Goal: Task Accomplishment & Management: Manage account settings

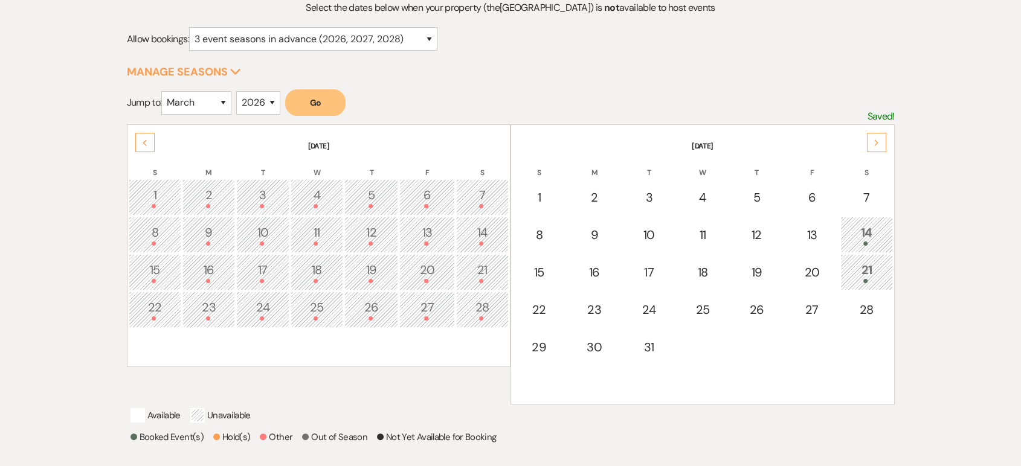
scroll to position [143, 0]
click at [203, 103] on select "January February March April May June July August September October November De…" at bounding box center [196, 103] width 70 height 24
select select "9"
click at [164, 91] on select "January February March April May June July August September October November De…" at bounding box center [196, 103] width 70 height 24
click at [268, 97] on select "2025 2026 2027 2028 2029" at bounding box center [258, 103] width 44 height 24
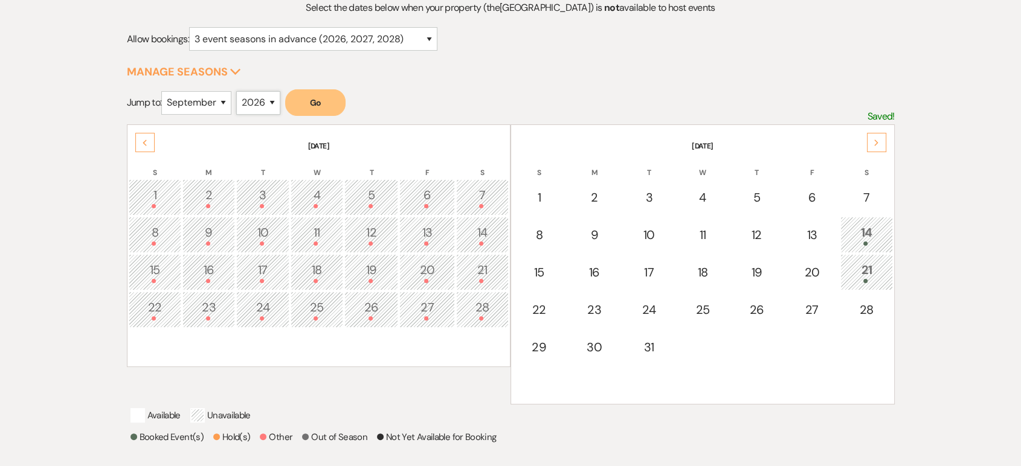
select select "2025"
click at [239, 91] on select "2025 2026 2027 2028 2029" at bounding box center [258, 103] width 44 height 24
click at [319, 98] on button "Go" at bounding box center [315, 102] width 60 height 27
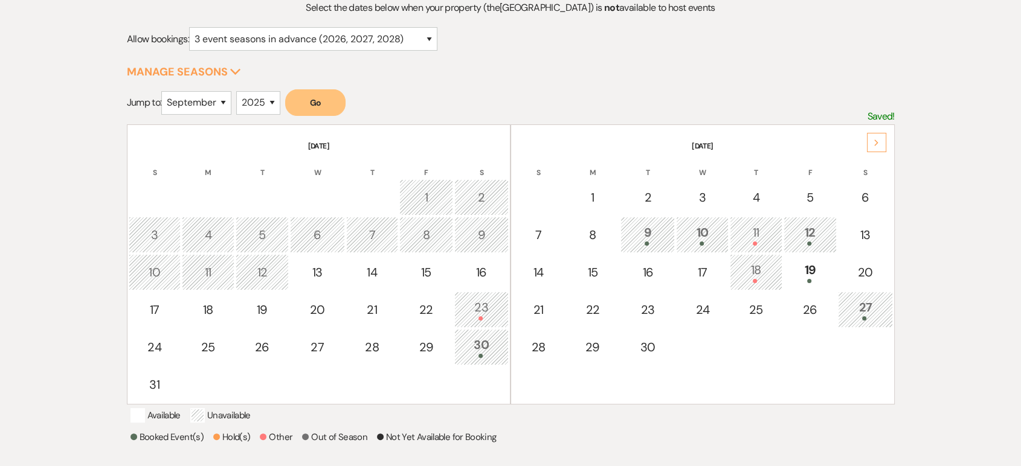
click at [877, 134] on div "Next" at bounding box center [876, 142] width 19 height 19
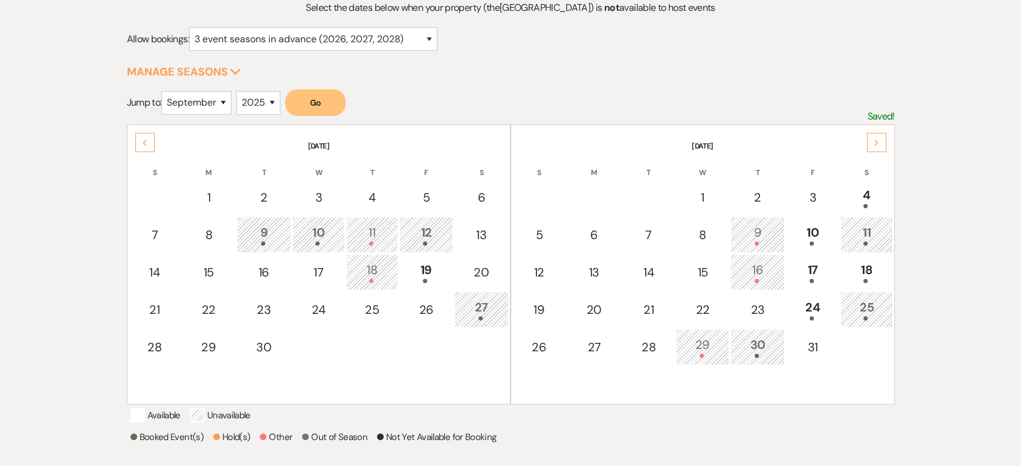
click at [877, 134] on div "Next" at bounding box center [876, 142] width 19 height 19
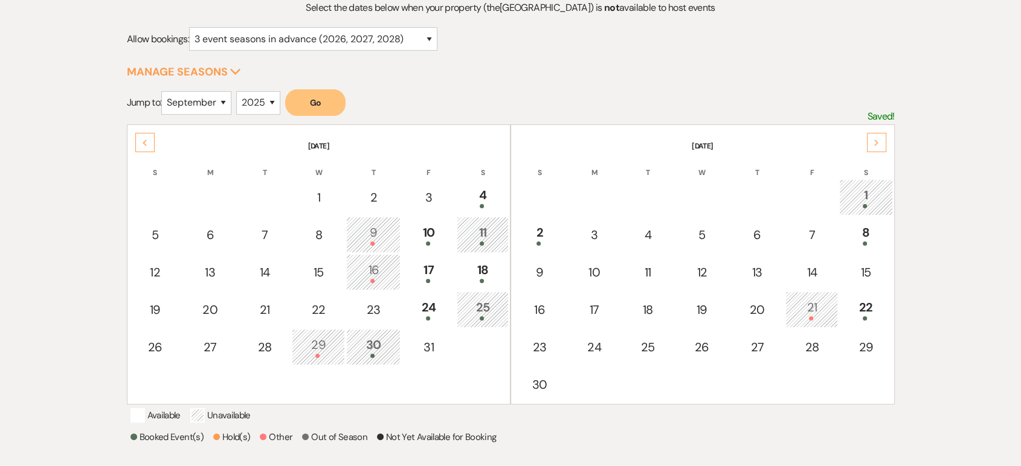
click at [877, 134] on div "Next" at bounding box center [876, 142] width 19 height 19
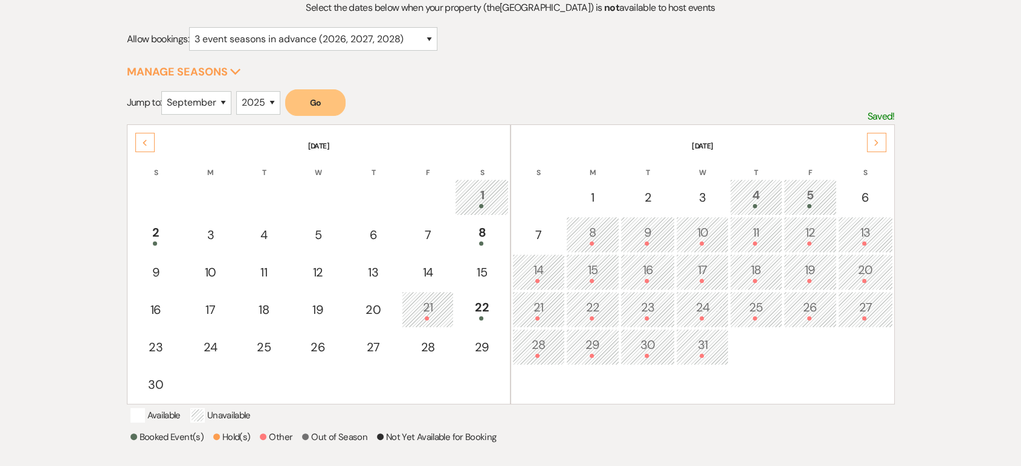
click at [144, 144] on icon "Previous" at bounding box center [145, 143] width 6 height 7
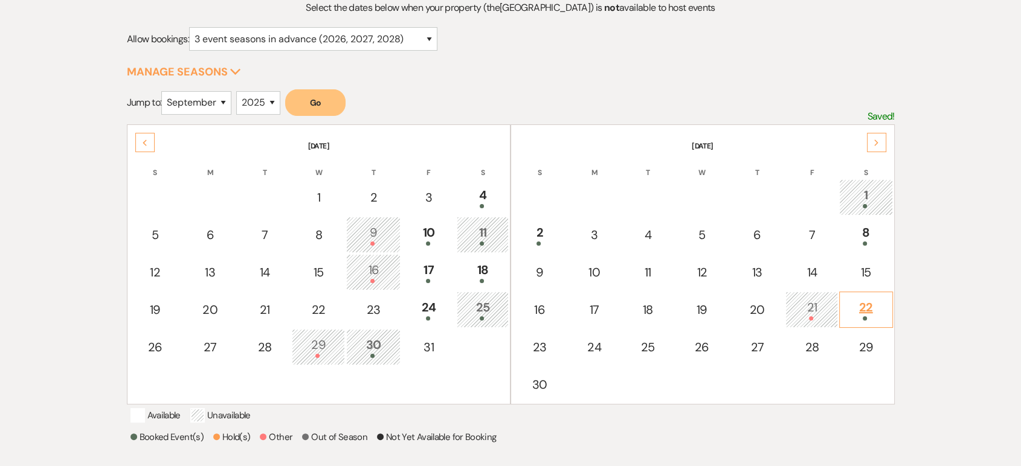
click at [862, 316] on span at bounding box center [864, 318] width 4 height 4
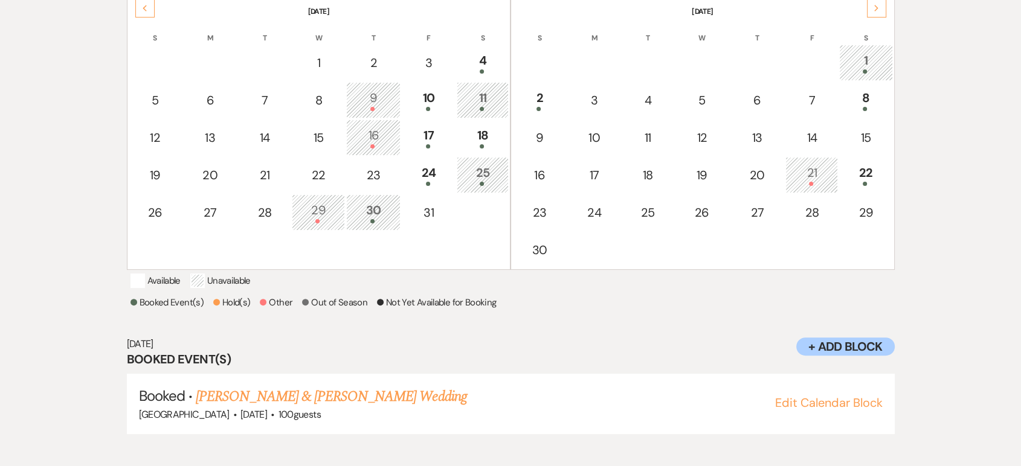
scroll to position [283, 0]
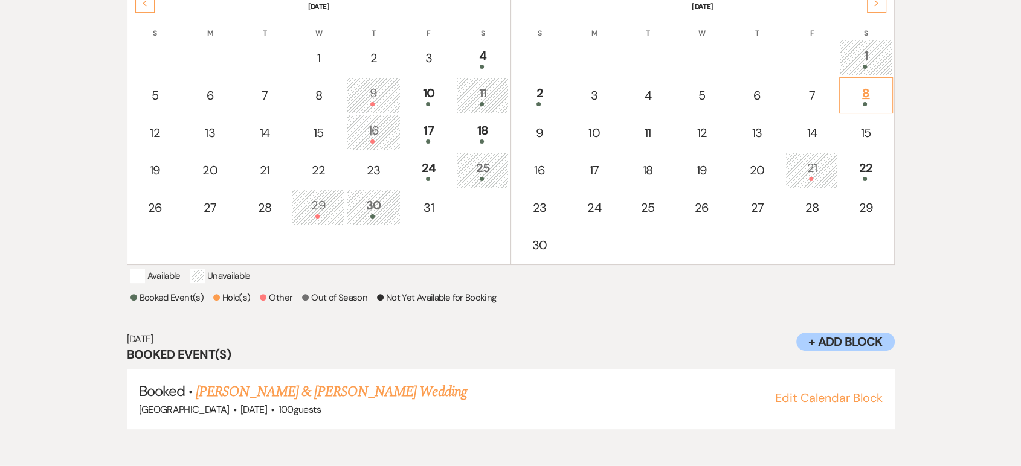
click at [887, 86] on td "8" at bounding box center [866, 95] width 54 height 36
click at [877, 13] on th "S" at bounding box center [866, 25] width 54 height 25
click at [877, 4] on icon "Next" at bounding box center [876, 3] width 6 height 7
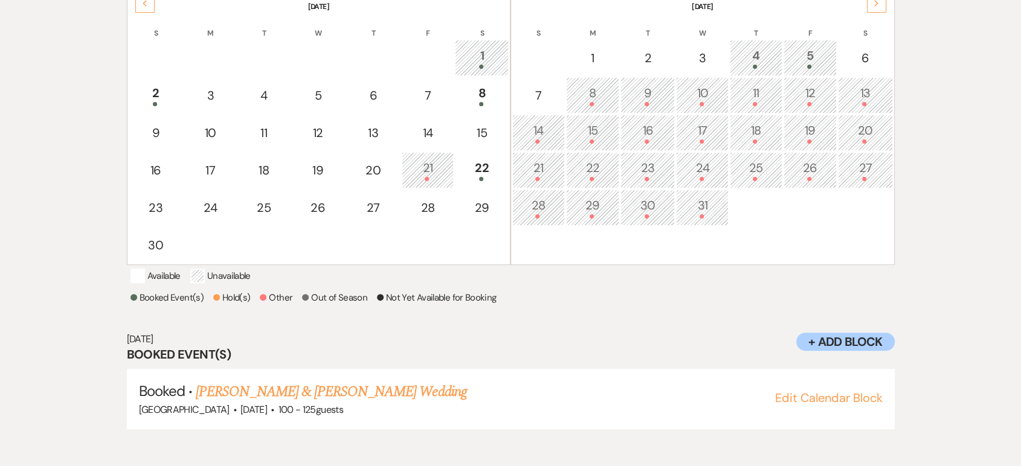
click at [138, 10] on div "Previous" at bounding box center [144, 2] width 19 height 19
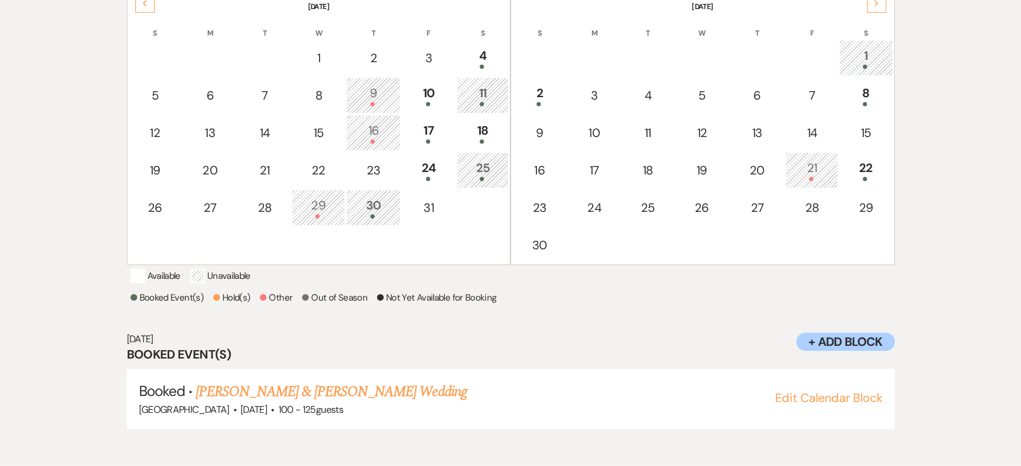
click at [138, 10] on div "Previous" at bounding box center [144, 2] width 19 height 19
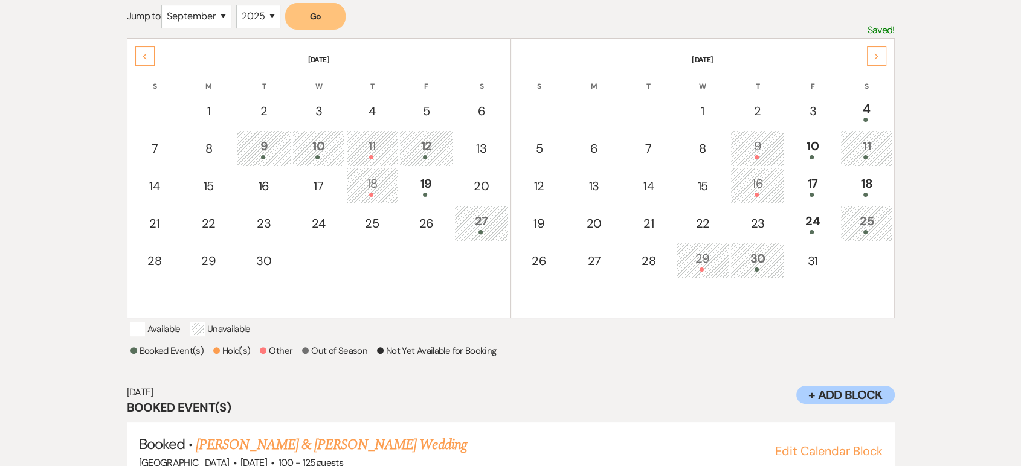
scroll to position [228, 0]
click at [469, 228] on div "27" at bounding box center [481, 224] width 41 height 22
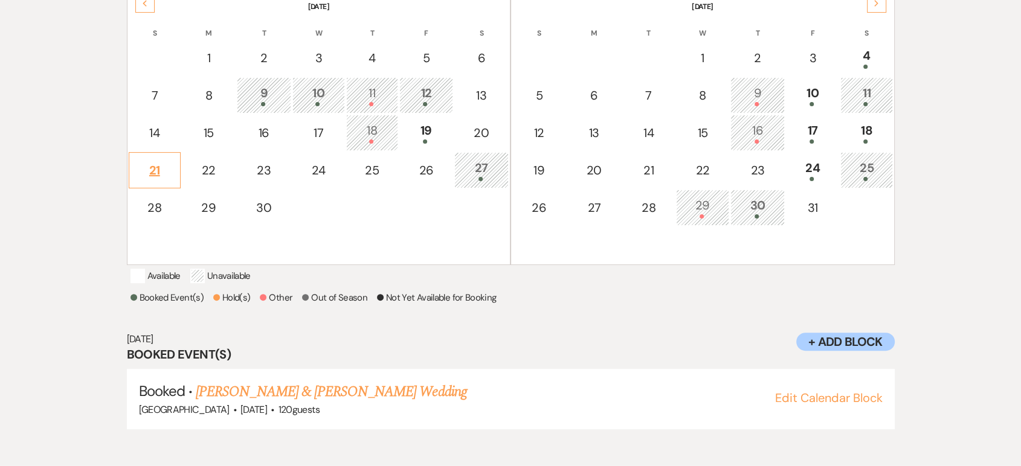
click at [164, 173] on div "21" at bounding box center [154, 170] width 39 height 18
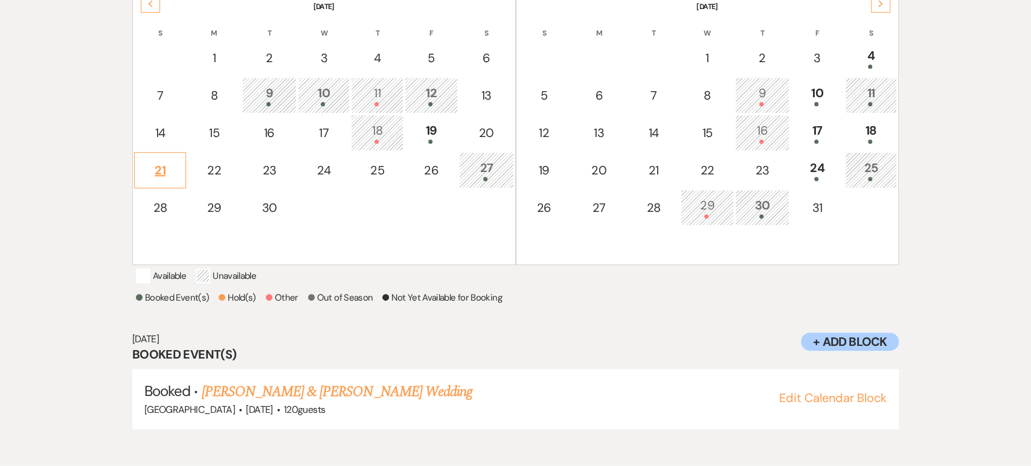
select select "other"
select select "false"
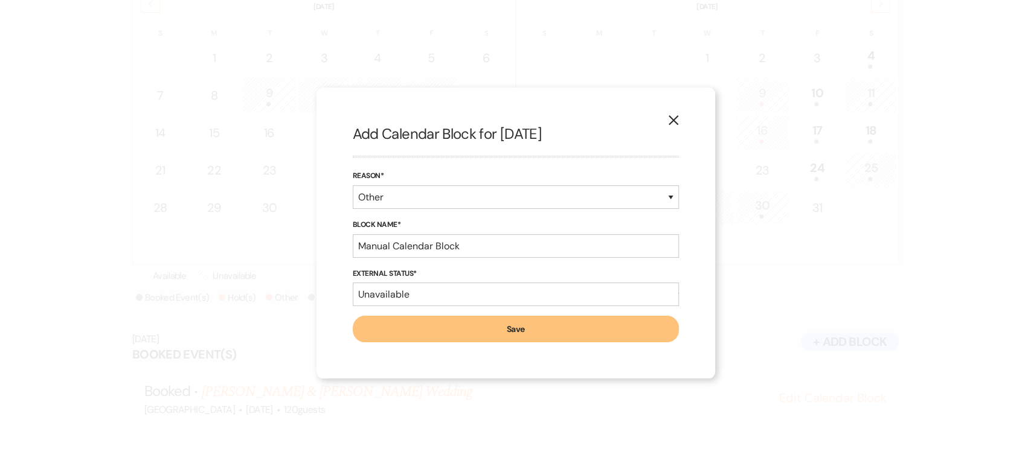
click at [682, 116] on div "X Add Calendar Block for [DATE] Reason* Booked Event Hold Other Block Name* Man…" at bounding box center [515, 233] width 399 height 291
click at [664, 120] on button "X" at bounding box center [673, 119] width 18 height 21
